Goal: Transaction & Acquisition: Download file/media

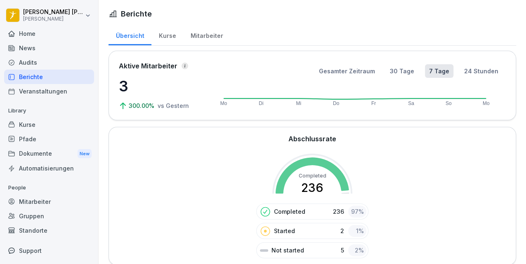
click at [28, 45] on div "News" at bounding box center [49, 48] width 90 height 14
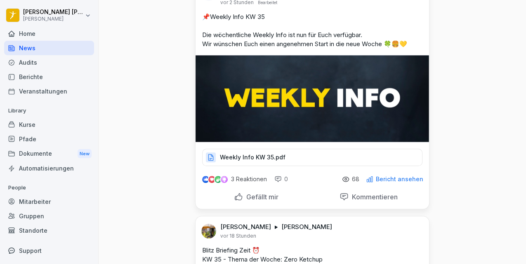
scroll to position [302, 0]
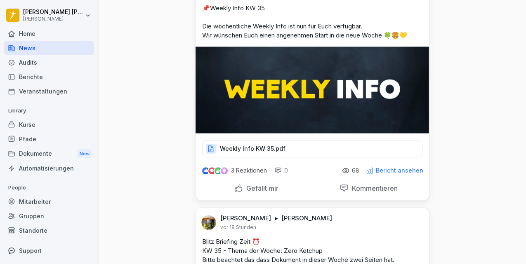
click at [266, 148] on p "Weekly Info KW 35.pdf" at bounding box center [253, 149] width 66 height 8
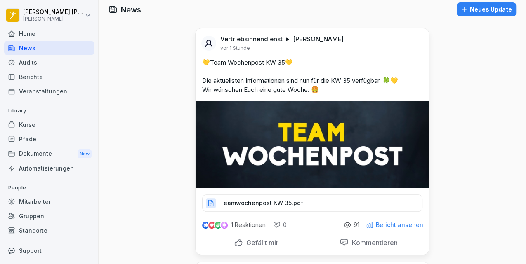
scroll to position [0, 0]
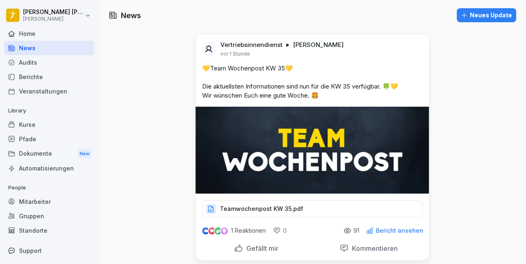
click at [269, 208] on p "Teamwochenpost KW 35.pdf" at bounding box center [261, 209] width 83 height 8
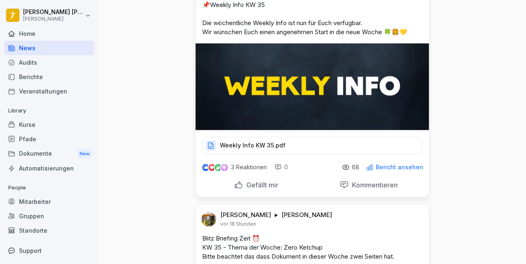
scroll to position [302, 0]
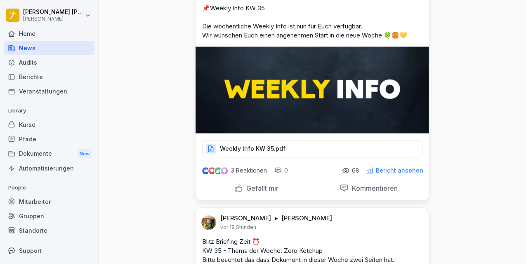
click at [270, 145] on p "Weekly Info KW 35.pdf" at bounding box center [253, 149] width 66 height 8
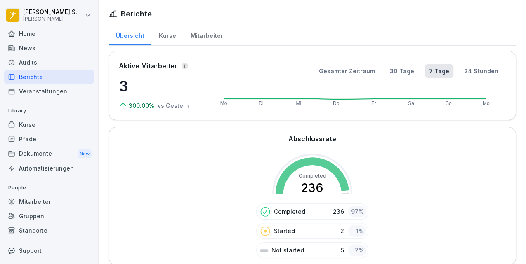
click at [24, 45] on div "News" at bounding box center [49, 48] width 90 height 14
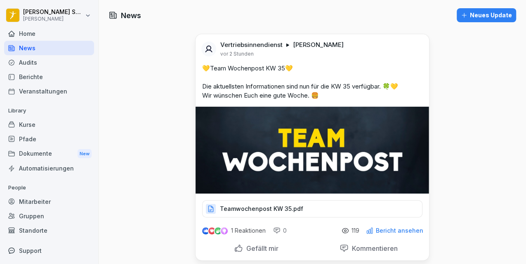
click at [30, 36] on div "Home" at bounding box center [49, 33] width 90 height 14
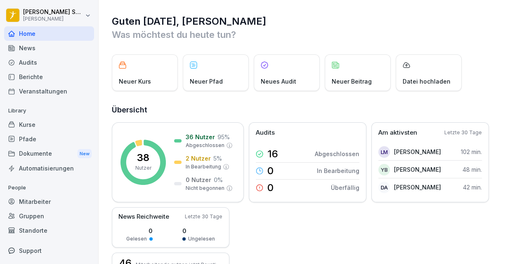
click at [28, 49] on div "News" at bounding box center [49, 48] width 90 height 14
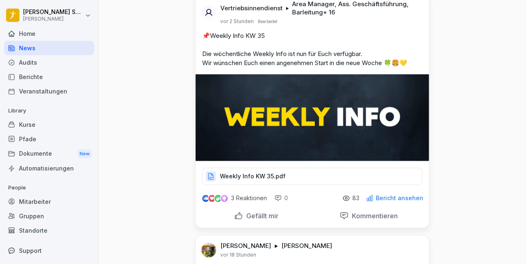
scroll to position [247, 0]
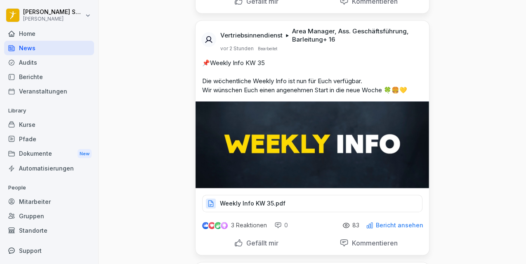
click at [289, 200] on div "Weekly Info KW 35.pdf" at bounding box center [312, 203] width 220 height 17
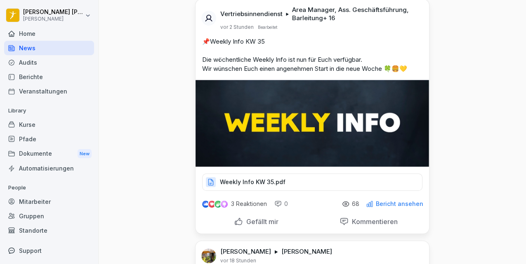
scroll to position [275, 0]
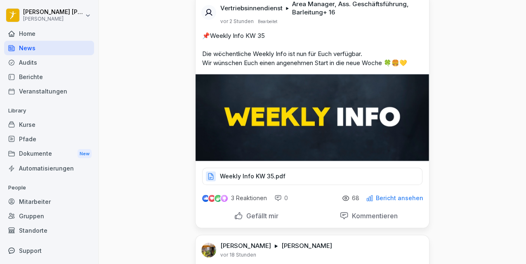
click at [255, 178] on p "Weekly Info KW 35.pdf" at bounding box center [253, 176] width 66 height 8
